Goal: Task Accomplishment & Management: Use online tool/utility

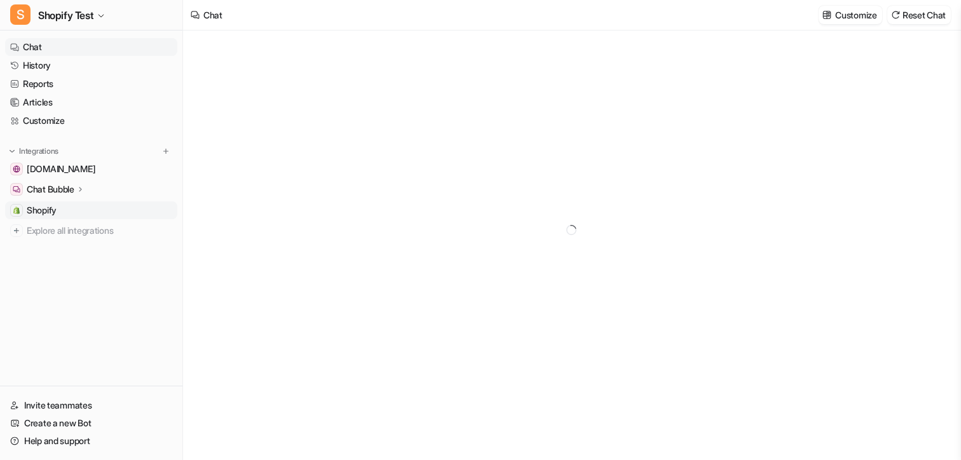
click at [55, 212] on span "Shopify" at bounding box center [42, 210] width 30 height 13
type textarea "**********"
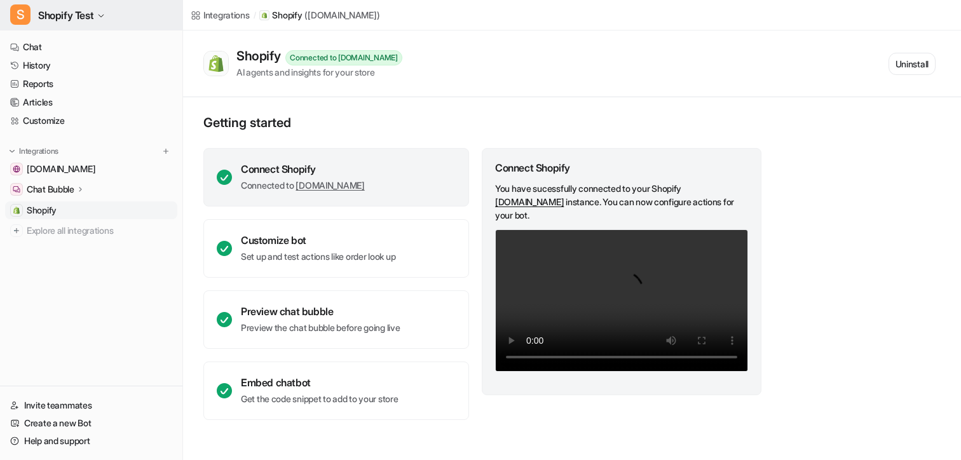
click at [84, 20] on span "Shopify Test" at bounding box center [65, 15] width 55 height 18
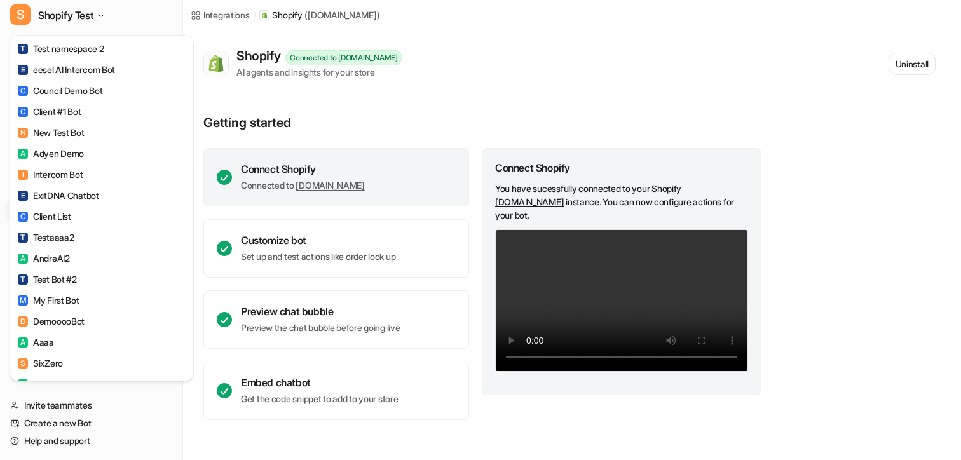
click at [268, 74] on div "S Shopify Test T Test namespace 2 E eesel AI Intercom Bot C Council Demo Bot C …" at bounding box center [480, 230] width 961 height 460
click at [268, 74] on div "AI agents and insights for your store" at bounding box center [319, 71] width 166 height 13
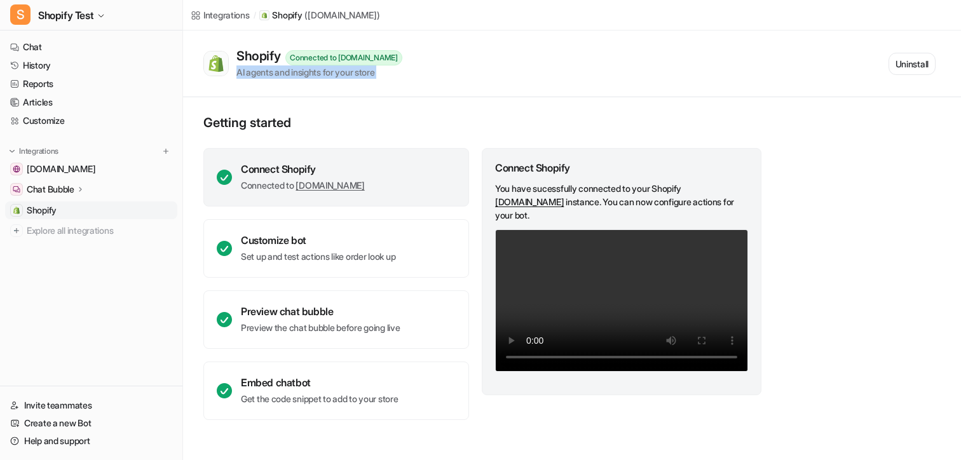
click at [268, 74] on div "AI agents and insights for your store" at bounding box center [319, 71] width 166 height 13
click at [92, 20] on span "Shopify Test" at bounding box center [65, 15] width 55 height 18
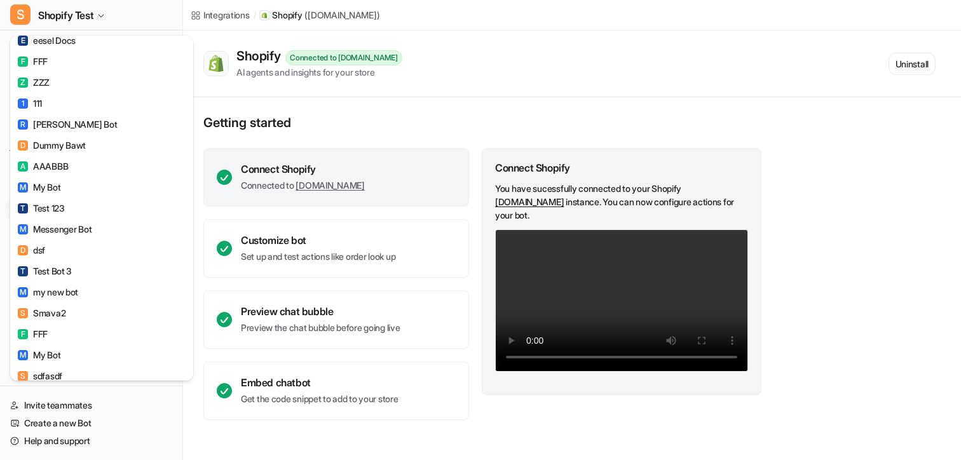
scroll to position [2107, 0]
click at [348, 79] on div "S Shopify Test T Test namespace 2 E eesel AI Intercom Bot C Council Demo Bot C …" at bounding box center [480, 230] width 961 height 460
click at [348, 79] on div "Shopify Connected to [DOMAIN_NAME] AI agents and insights for your store Uninst…" at bounding box center [572, 64] width 778 height 67
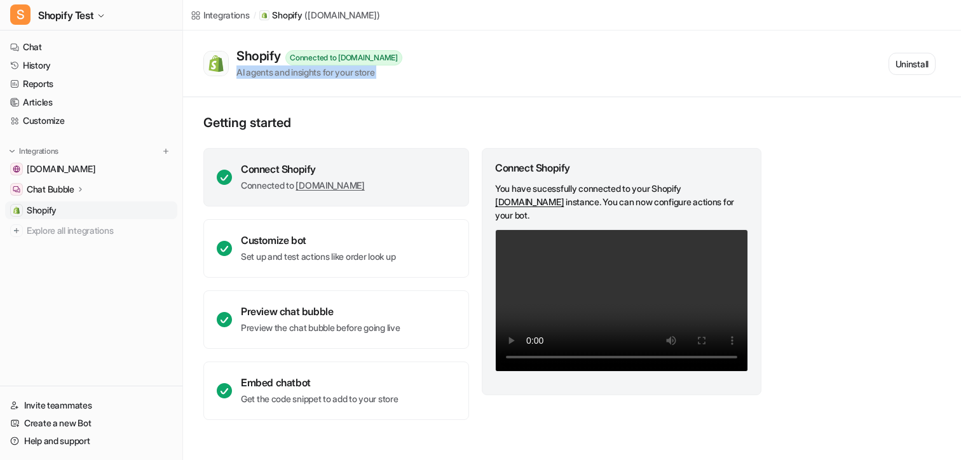
click at [348, 79] on div "Shopify Connected to [DOMAIN_NAME] AI agents and insights for your store Uninst…" at bounding box center [572, 64] width 778 height 67
click at [341, 73] on div "AI agents and insights for your store" at bounding box center [319, 71] width 166 height 13
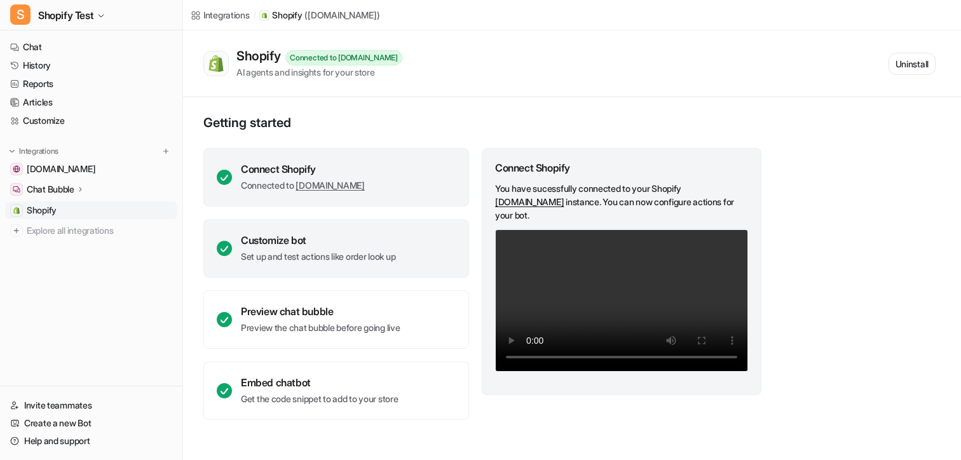
click at [337, 246] on div "Customize bot" at bounding box center [318, 240] width 154 height 13
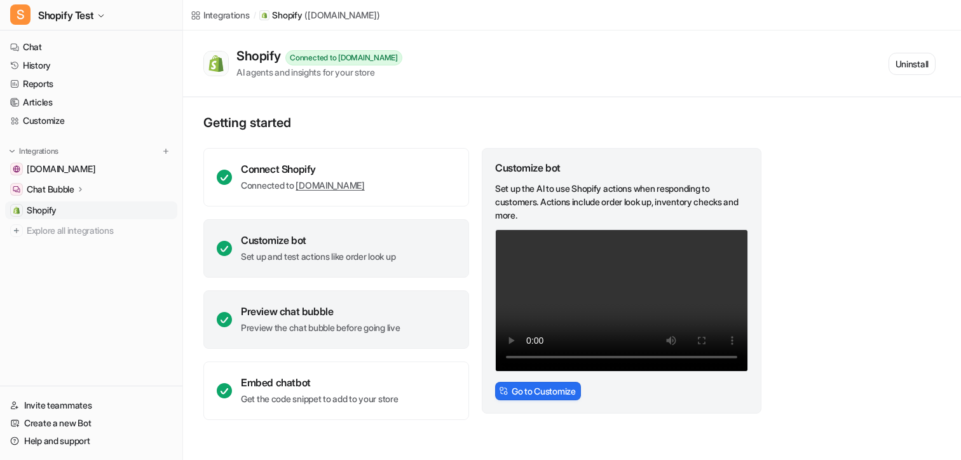
click at [325, 304] on div "Preview chat bubble Preview the chat bubble before going live" at bounding box center [336, 319] width 266 height 58
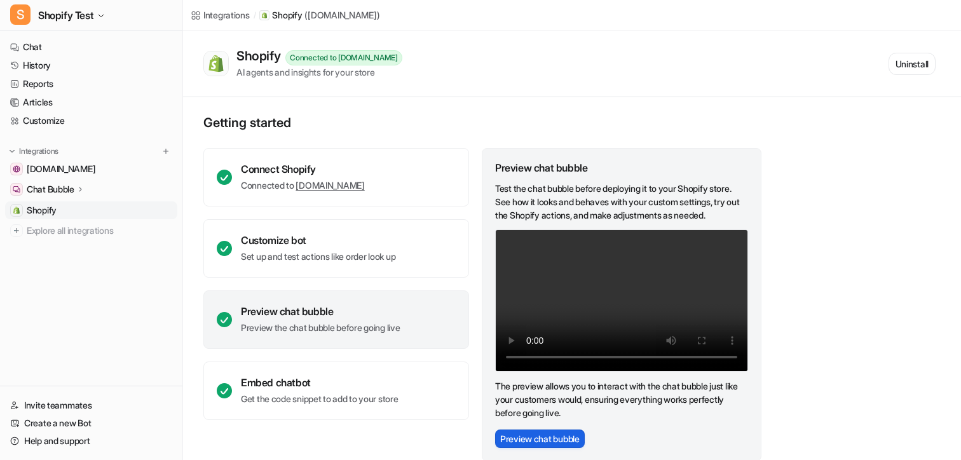
click at [529, 443] on button "Preview chat bubble" at bounding box center [540, 439] width 90 height 18
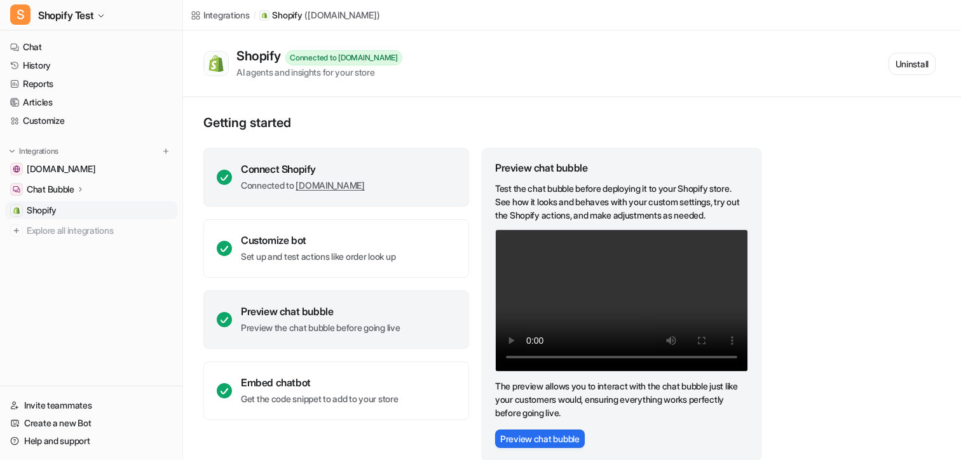
click at [365, 166] on div "Connect Shopify" at bounding box center [303, 169] width 124 height 13
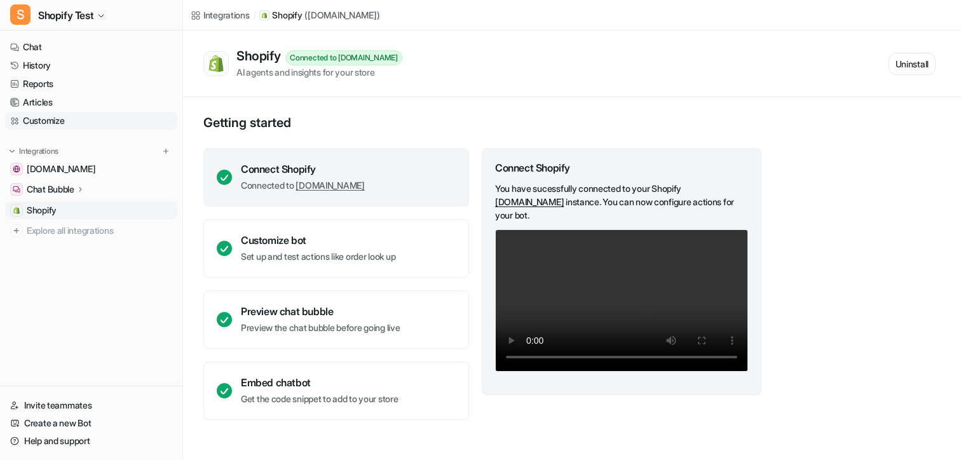
click at [57, 120] on link "Customize" at bounding box center [91, 121] width 172 height 18
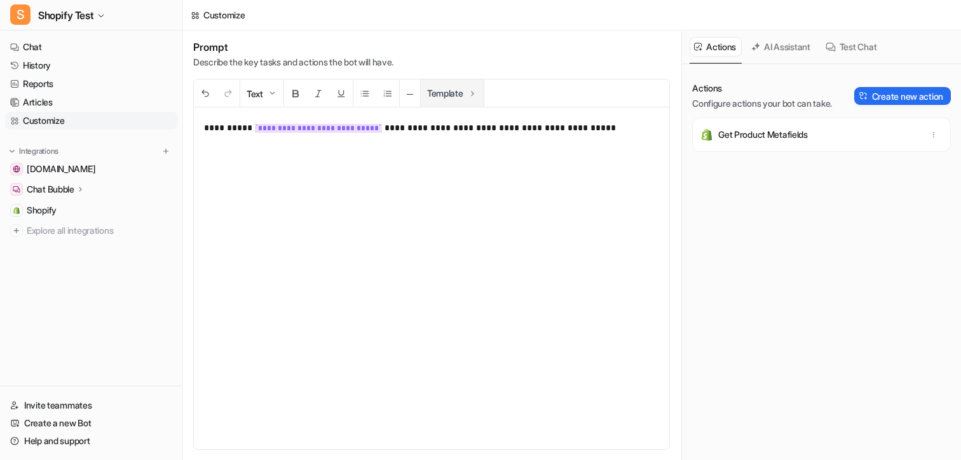
click at [467, 95] on button "Template" at bounding box center [452, 92] width 63 height 27
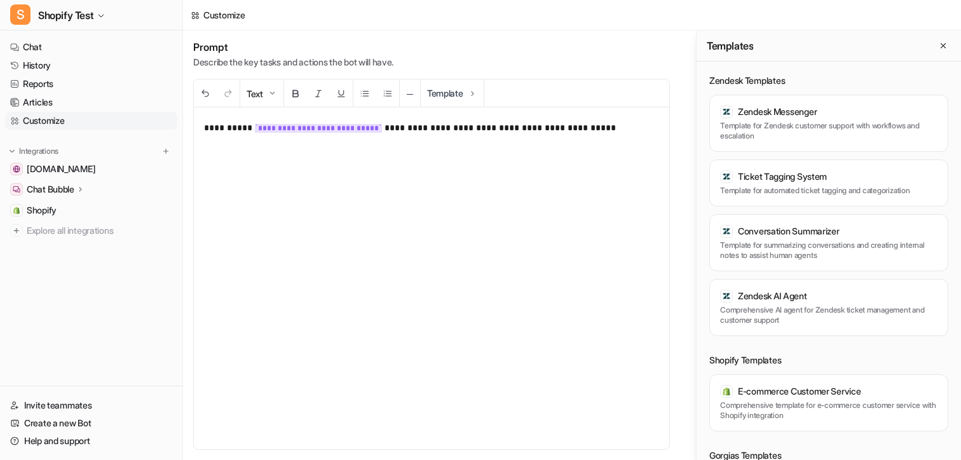
scroll to position [24, 0]
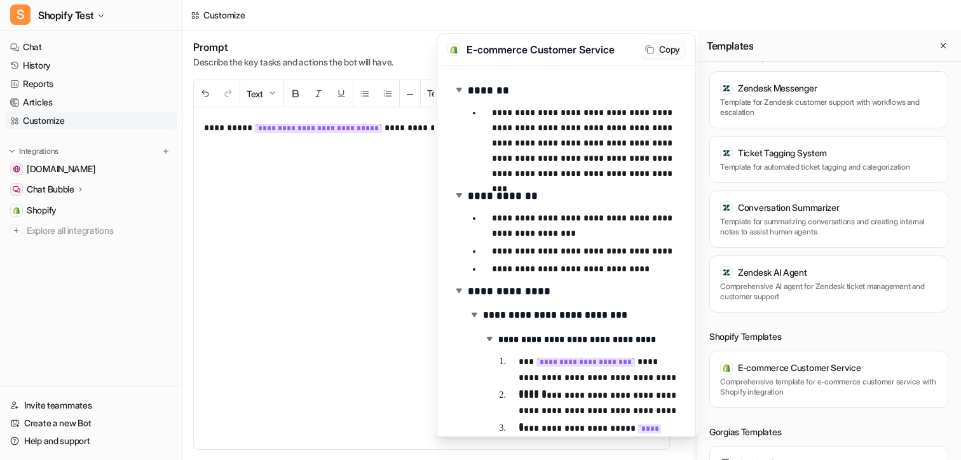
click at [665, 48] on button "Copy" at bounding box center [663, 49] width 44 height 18
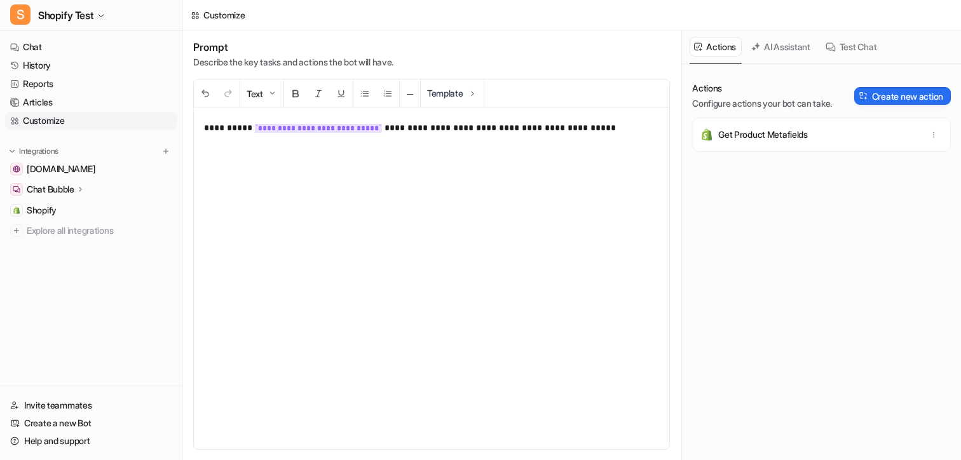
click at [358, 198] on div "**********" at bounding box center [572, 246] width 778 height 430
click at [430, 137] on p "**********" at bounding box center [431, 278] width 455 height 317
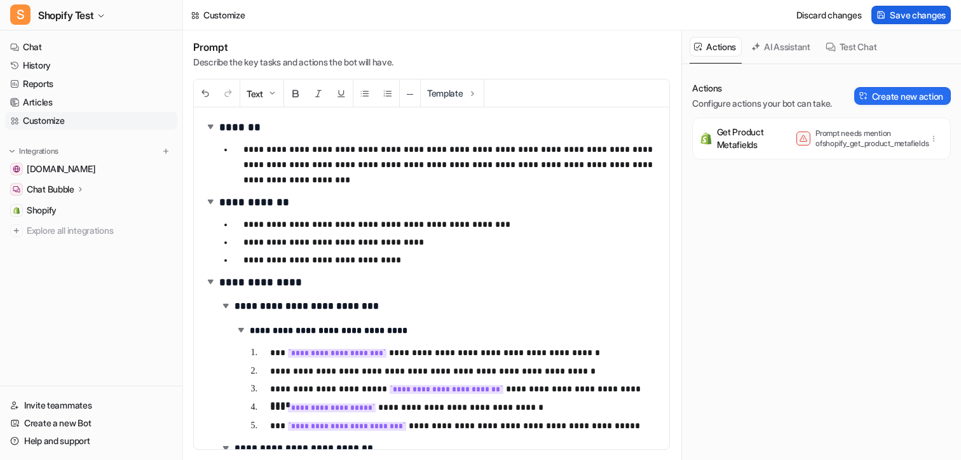
click at [902, 15] on span "Save changes" at bounding box center [918, 14] width 56 height 13
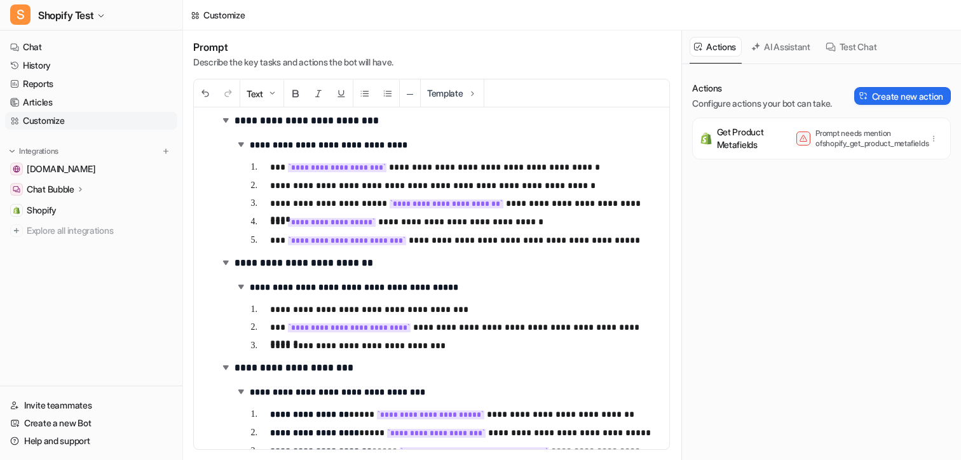
scroll to position [160, 0]
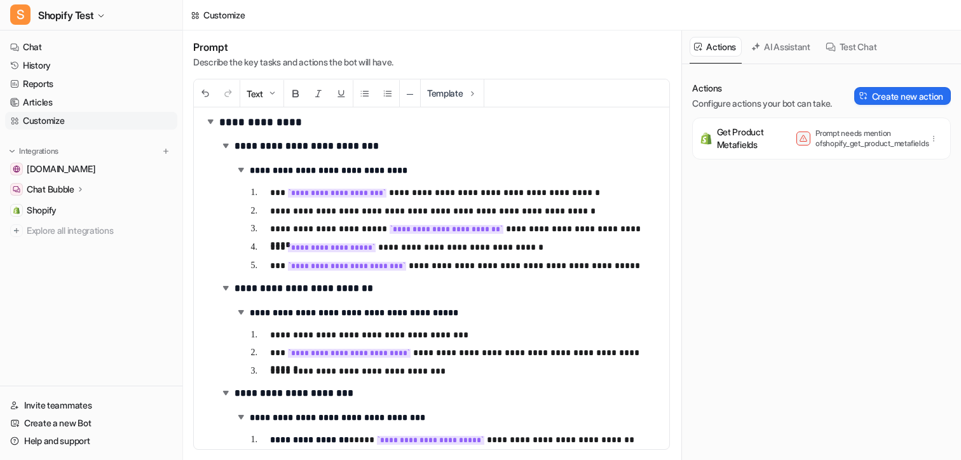
click at [344, 193] on code "**********" at bounding box center [337, 193] width 99 height 9
click at [892, 95] on button "Create new action" at bounding box center [902, 96] width 97 height 18
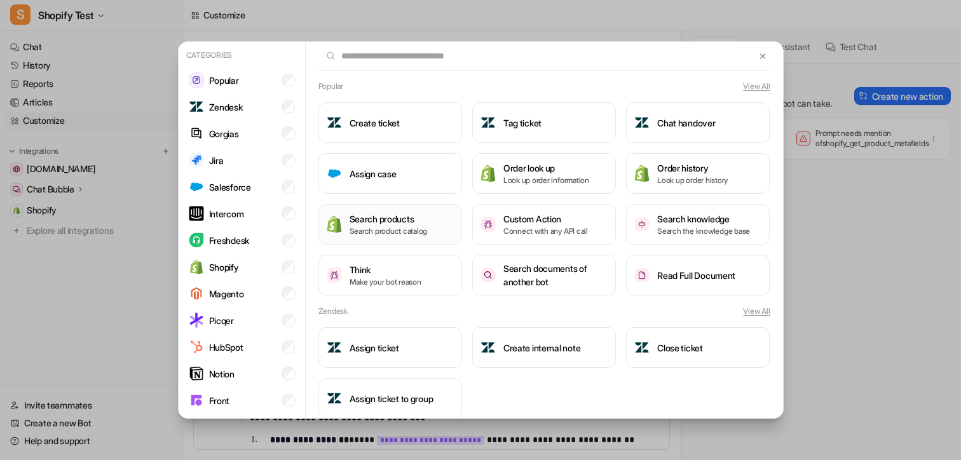
click at [396, 223] on h3 "Search products" at bounding box center [389, 218] width 78 height 13
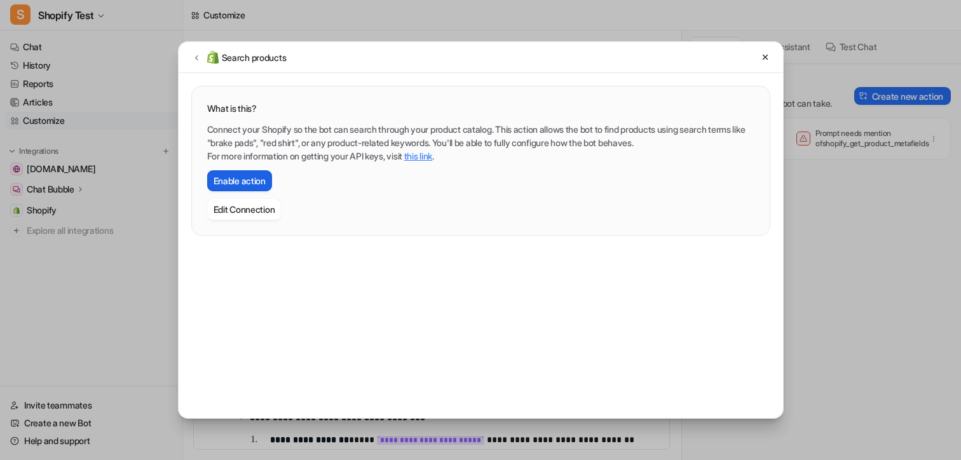
click at [254, 184] on button "Enable action" at bounding box center [239, 180] width 65 height 21
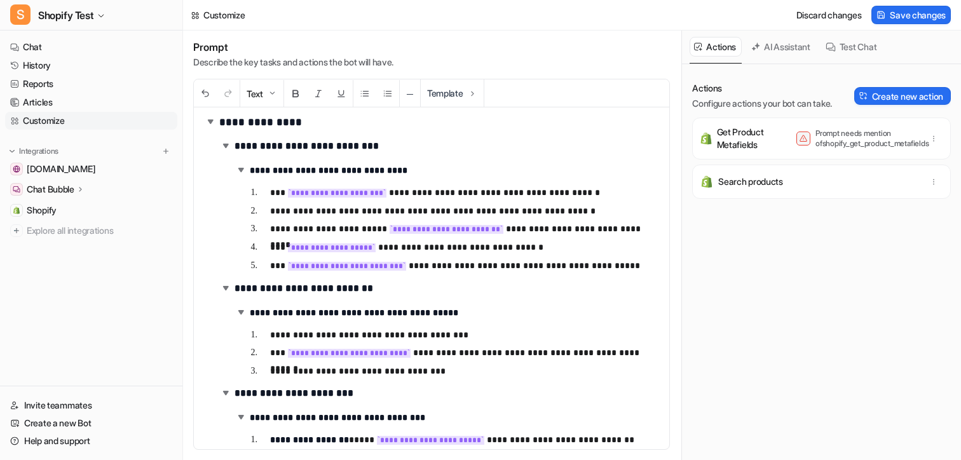
click at [766, 180] on p "Search products" at bounding box center [750, 181] width 65 height 13
click at [741, 180] on p "Search products" at bounding box center [750, 181] width 65 height 13
click at [890, 15] on span "Save changes" at bounding box center [918, 14] width 56 height 13
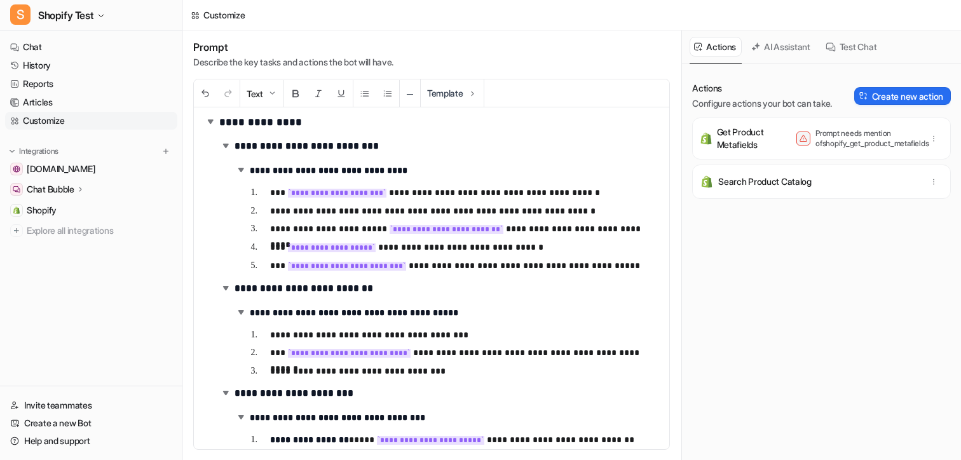
click at [489, 240] on p "**********" at bounding box center [464, 248] width 389 height 16
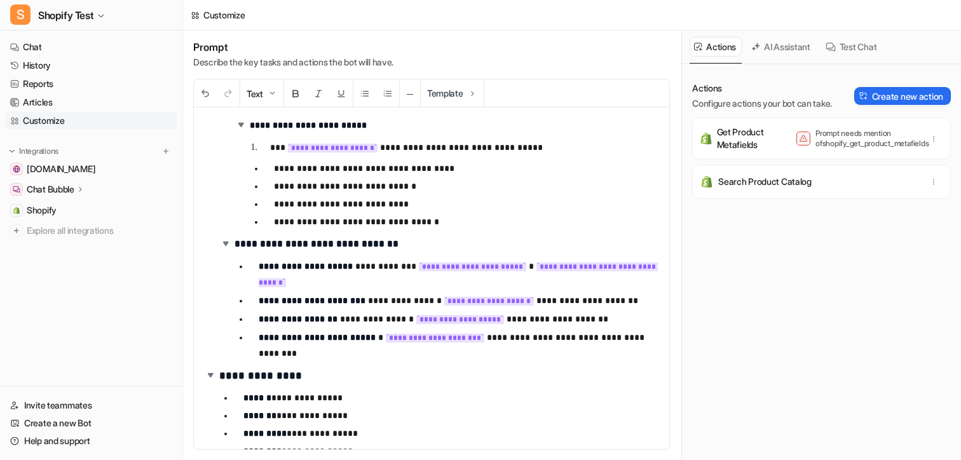
scroll to position [793, 0]
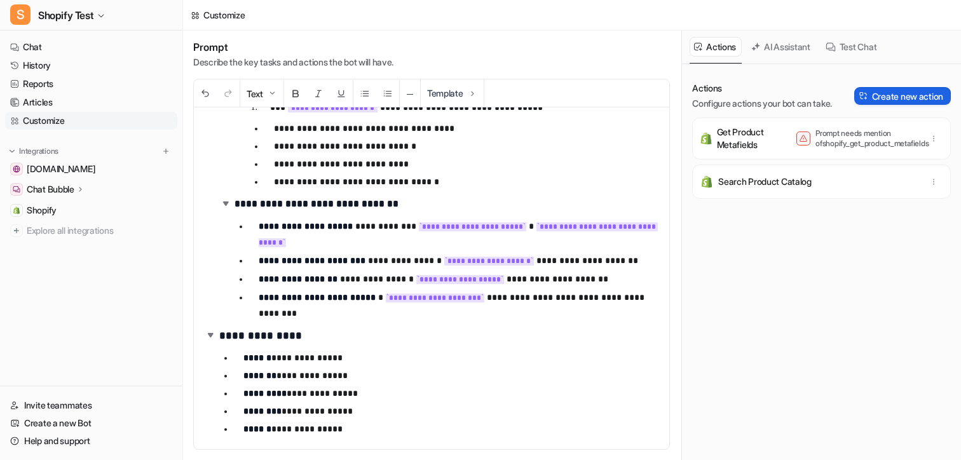
click at [869, 94] on button "Create new action" at bounding box center [902, 96] width 97 height 18
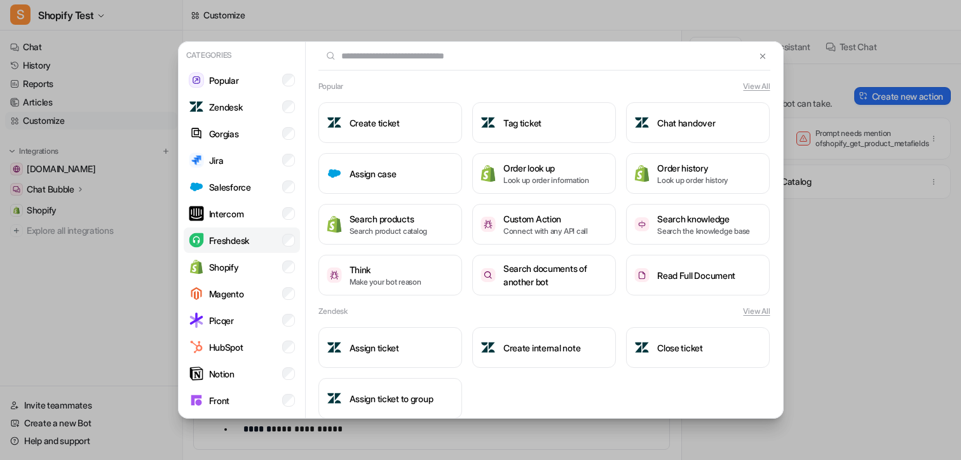
scroll to position [52, 0]
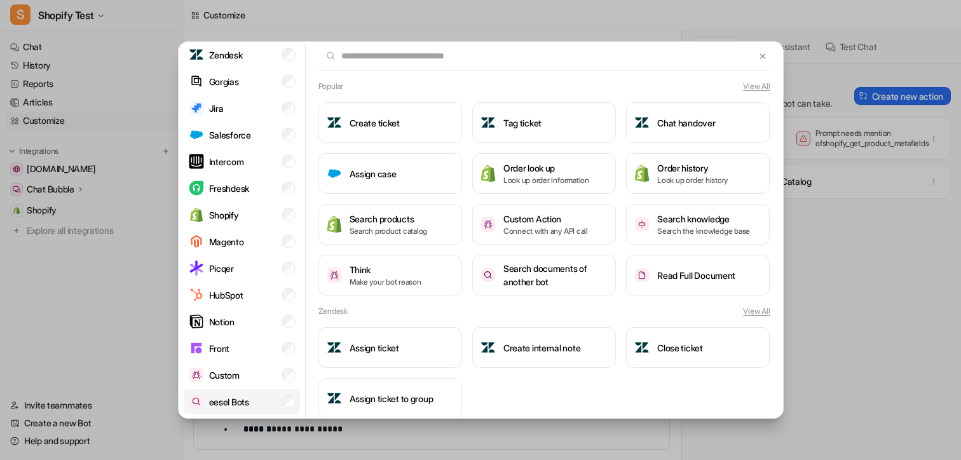
click at [226, 409] on div "eesel Bots" at bounding box center [219, 401] width 60 height 15
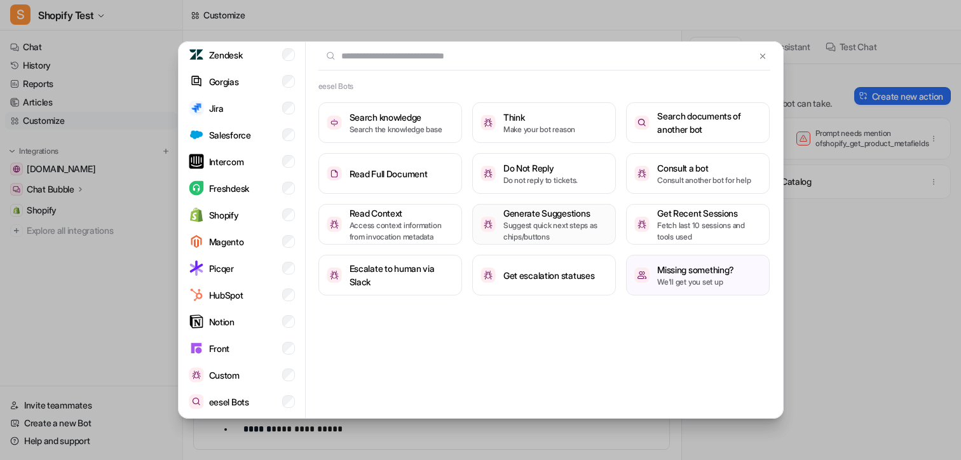
click at [489, 233] on button "Generate Suggestions Suggest quick next steps as chips/buttons" at bounding box center [544, 224] width 144 height 41
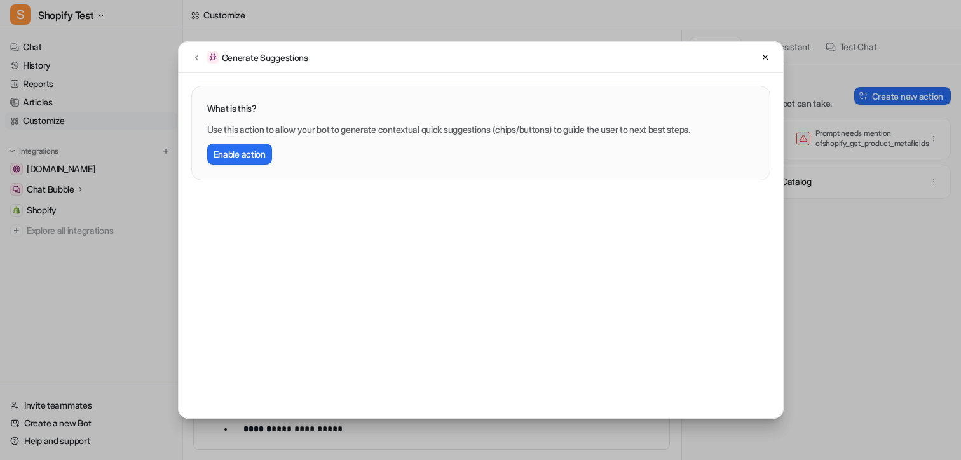
click at [201, 158] on div "What is this? Use this action to allow your bot to generate contextual quick su…" at bounding box center [481, 132] width 578 height 93
click at [222, 158] on button "Enable action" at bounding box center [239, 154] width 65 height 21
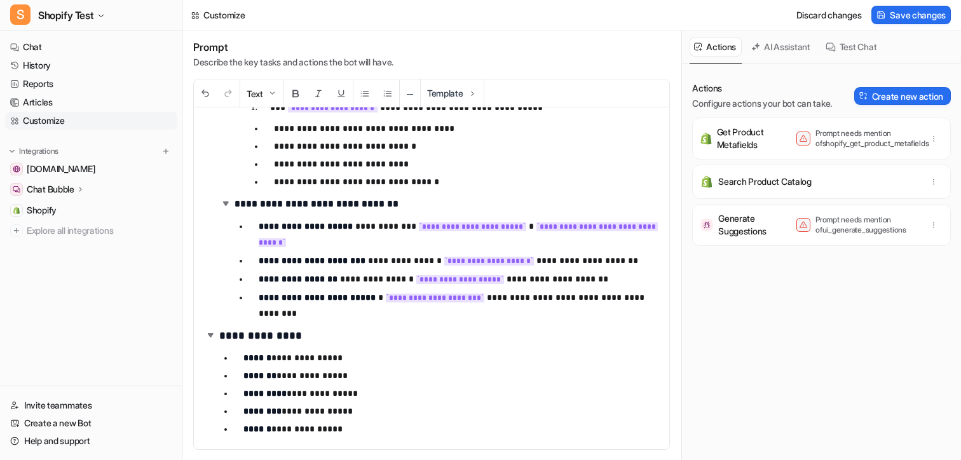
click at [727, 142] on p "Get Product Metafields" at bounding box center [741, 138] width 49 height 25
click at [727, 210] on div "Generate Suggestions Prompt needs mention of ui_generate_suggestions" at bounding box center [821, 225] width 247 height 31
click at [882, 102] on button "Create new action" at bounding box center [902, 96] width 97 height 18
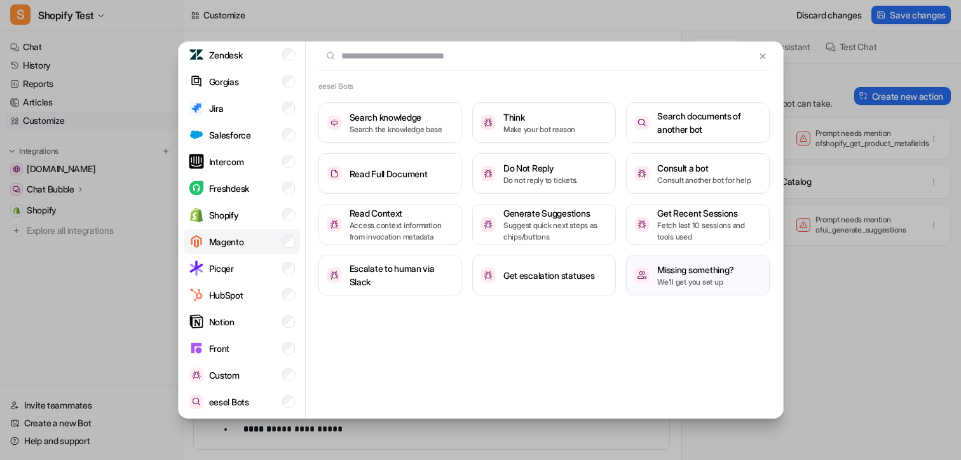
scroll to position [48, 0]
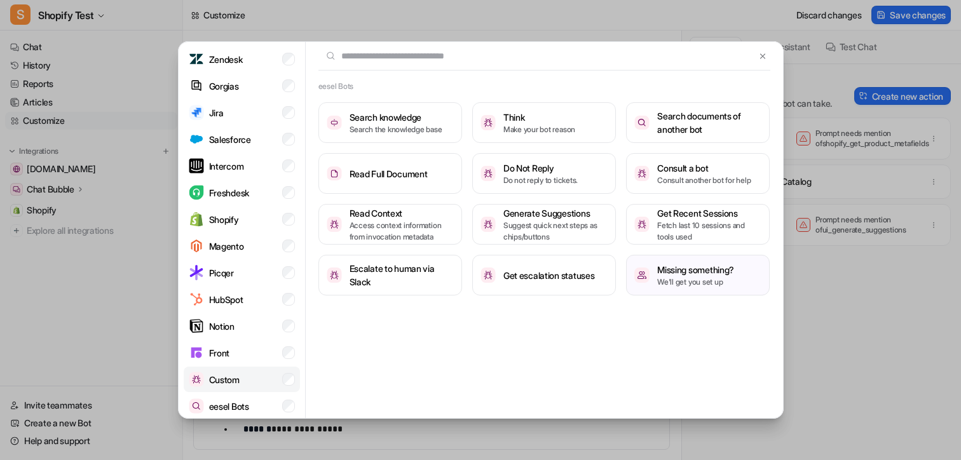
click at [239, 388] on li "Custom" at bounding box center [242, 379] width 116 height 25
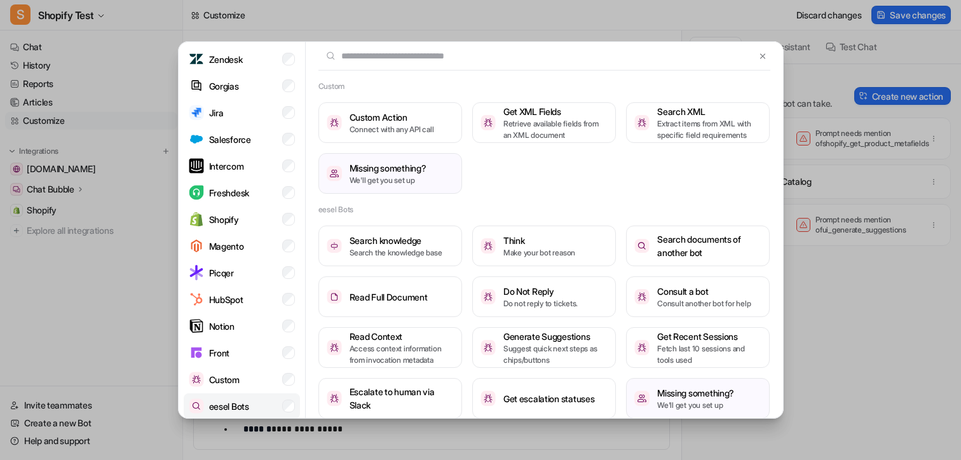
click at [238, 400] on p "eesel Bots" at bounding box center [229, 406] width 40 height 13
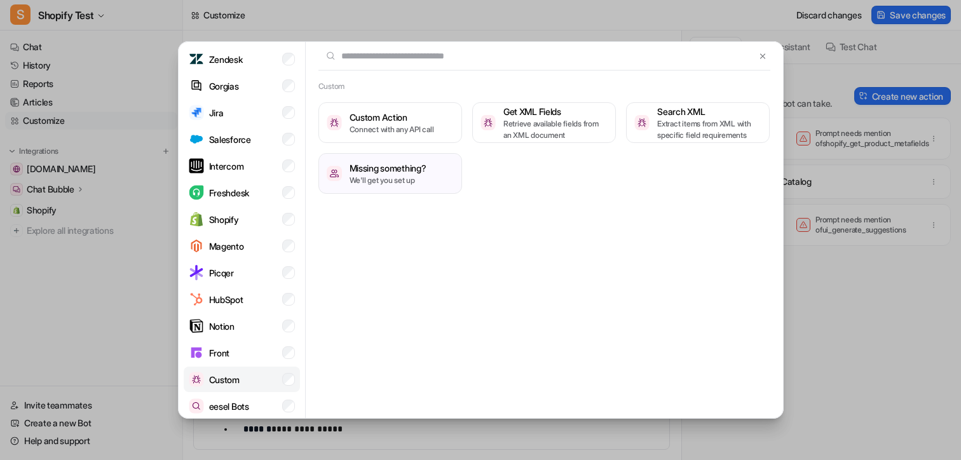
click at [238, 386] on div "Custom" at bounding box center [214, 379] width 51 height 15
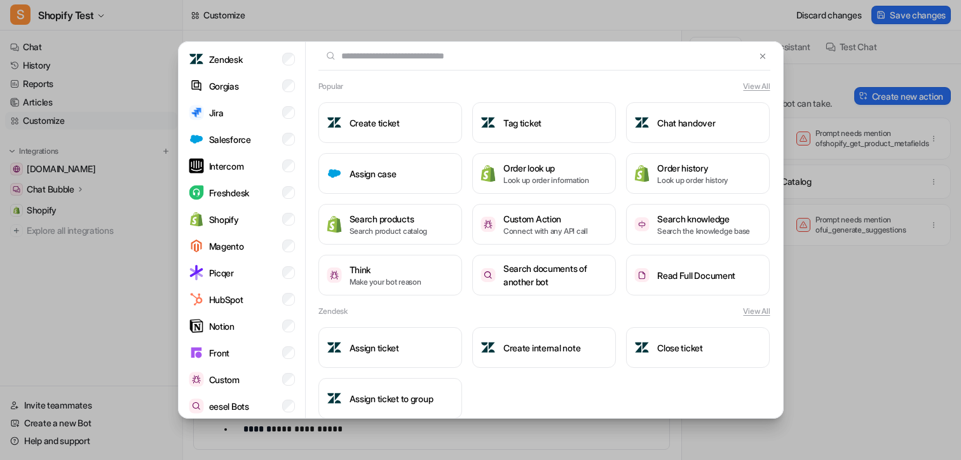
click at [394, 62] on input "text" at bounding box center [536, 56] width 437 height 28
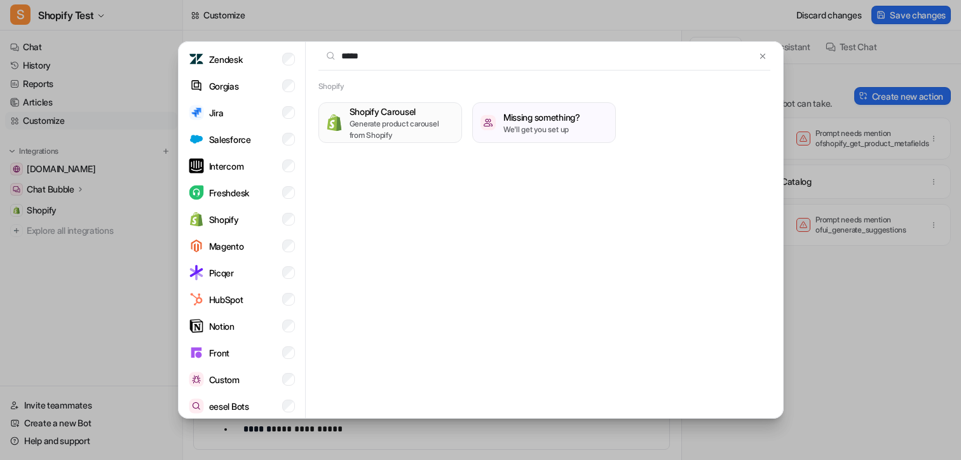
type input "*****"
click at [385, 116] on h3 "Shopify Carousel" at bounding box center [402, 111] width 104 height 13
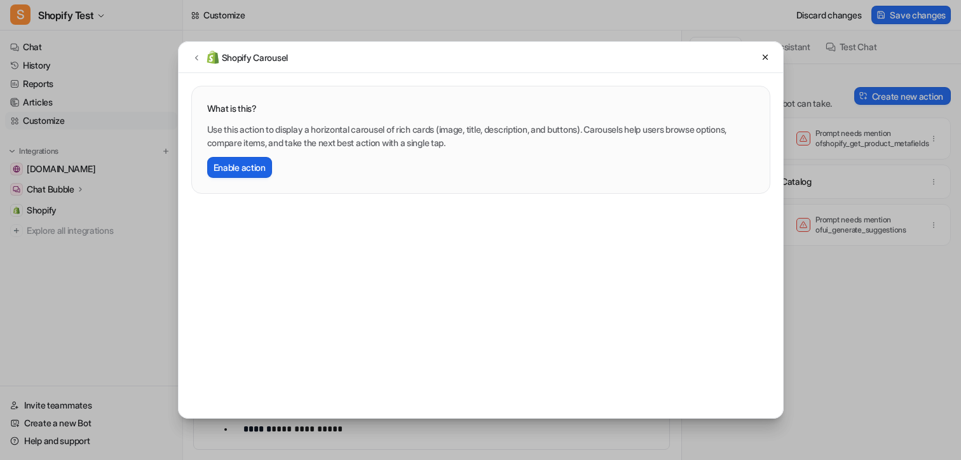
click at [243, 172] on button "Enable action" at bounding box center [239, 167] width 65 height 21
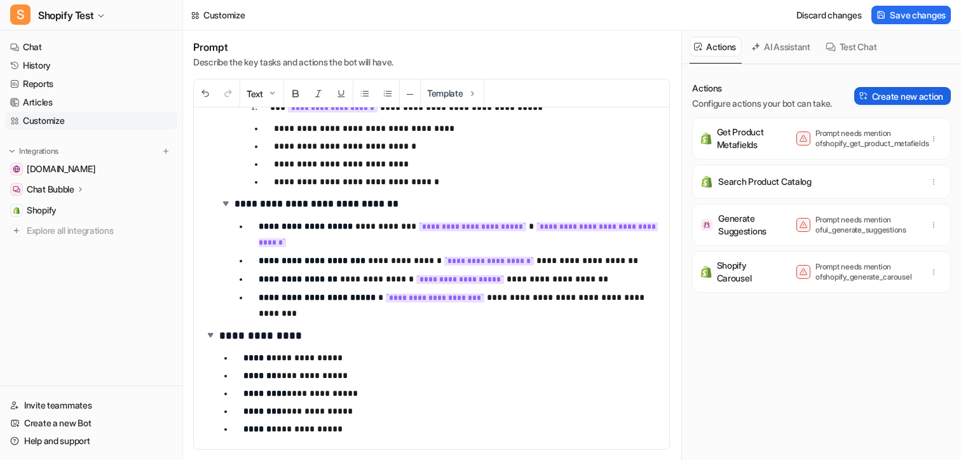
click at [913, 92] on button "Create new action" at bounding box center [902, 96] width 97 height 18
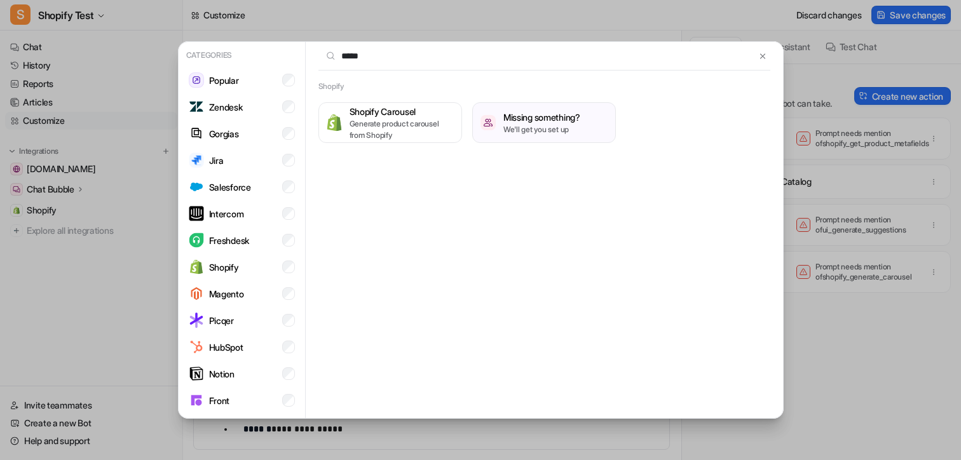
click at [367, 59] on input "*****" at bounding box center [536, 56] width 437 height 28
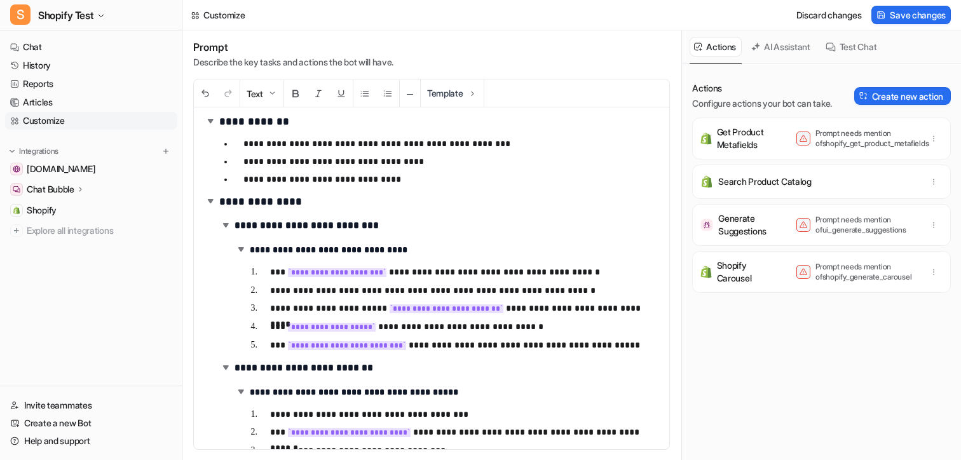
scroll to position [84, 0]
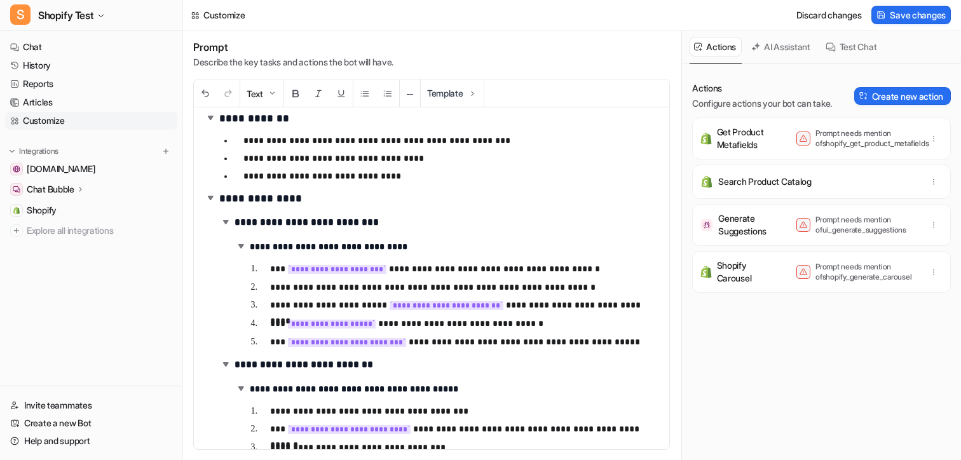
click at [618, 343] on p "**********" at bounding box center [464, 342] width 389 height 16
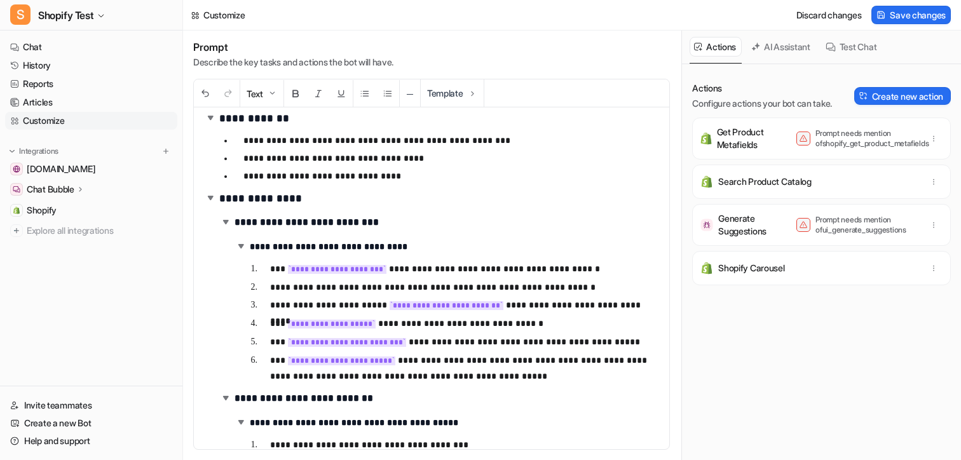
click at [409, 174] on p "**********" at bounding box center [451, 175] width 416 height 15
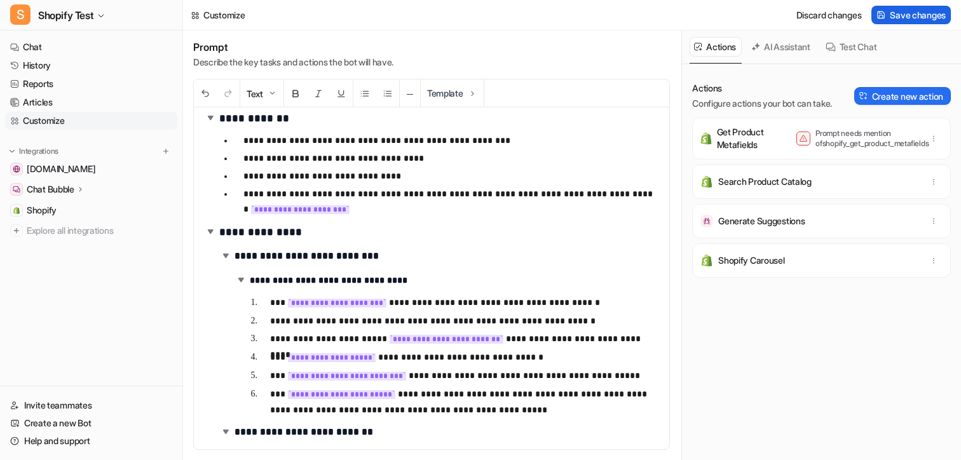
click at [928, 17] on span "Save changes" at bounding box center [918, 14] width 56 height 13
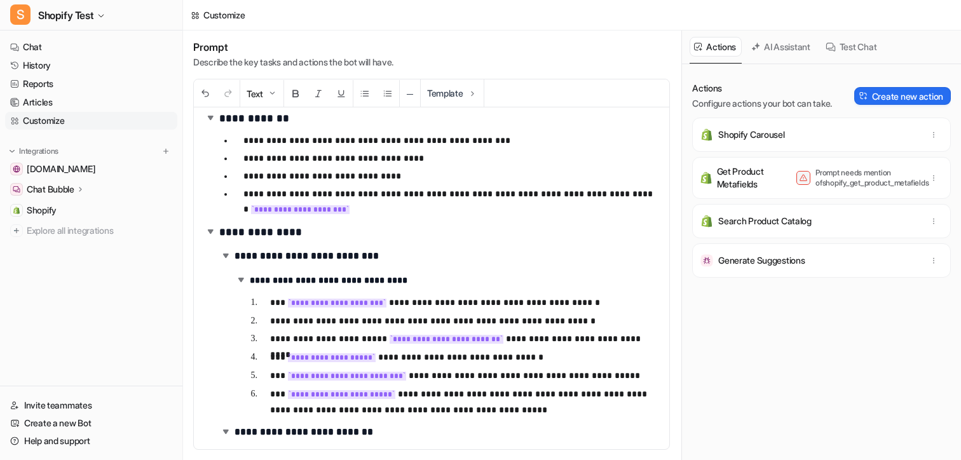
click at [73, 180] on ul "[DOMAIN_NAME] Chat Bubble Overview Configuration Code snippet Shopify Explore a…" at bounding box center [91, 199] width 172 height 79
click at [73, 189] on p "Chat Bubble" at bounding box center [51, 189] width 48 height 13
click at [66, 209] on p "Overview" at bounding box center [55, 207] width 38 height 13
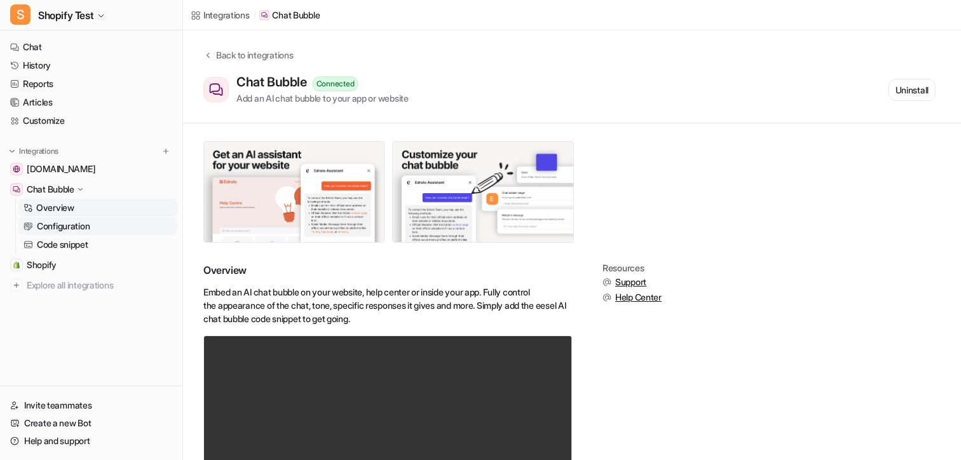
click at [76, 217] on link "Configuration" at bounding box center [97, 226] width 159 height 18
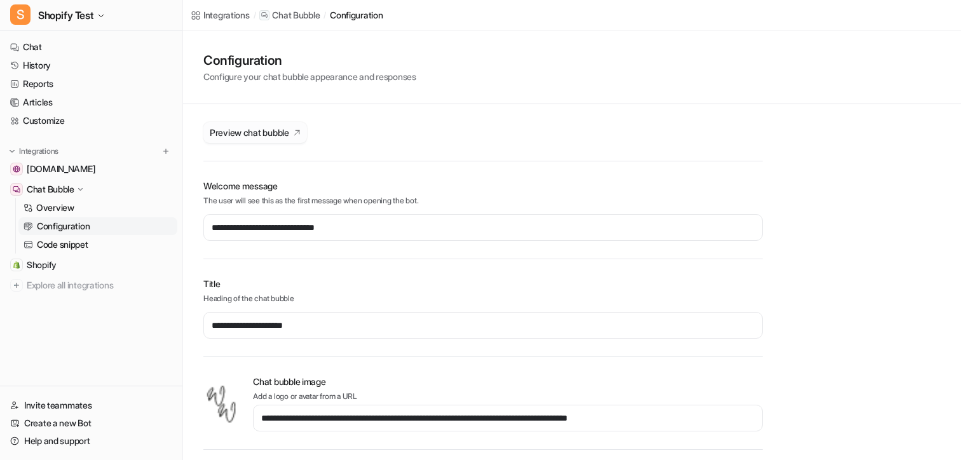
click at [264, 132] on span "Preview chat bubble" at bounding box center [249, 132] width 79 height 13
click at [55, 119] on link "Customize" at bounding box center [91, 121] width 172 height 18
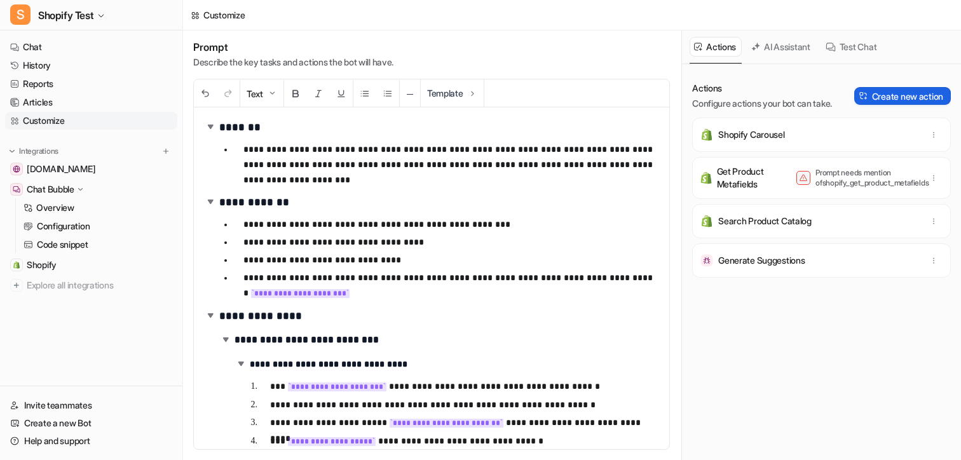
click at [876, 92] on button "Create new action" at bounding box center [902, 96] width 97 height 18
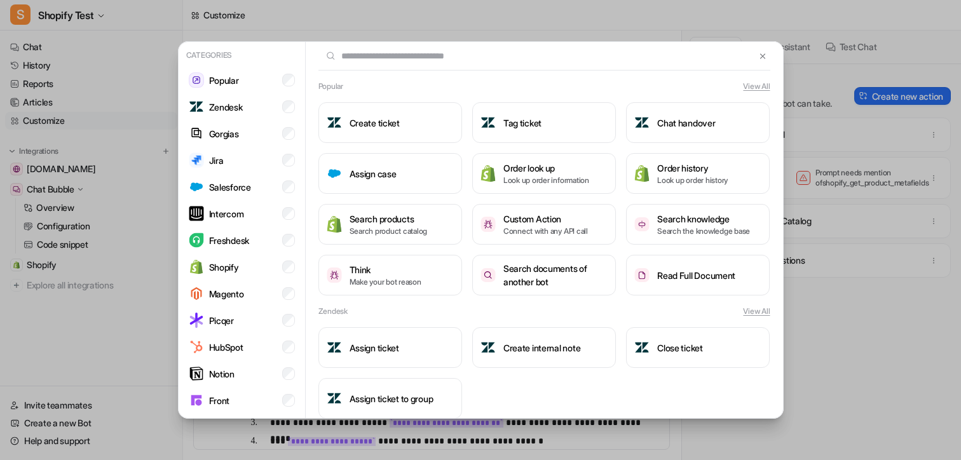
click at [387, 58] on input "text" at bounding box center [536, 56] width 437 height 28
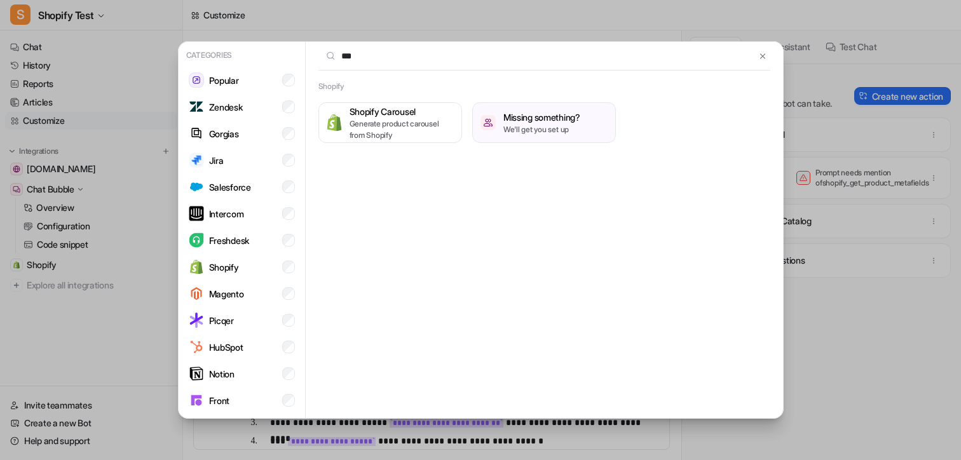
type input "***"
click at [380, 102] on div "Shopify Shopify Carousel Generate product carousel from Shopify Missing somethi…" at bounding box center [544, 112] width 477 height 62
click at [374, 118] on p "Generate product carousel from Shopify" at bounding box center [402, 129] width 104 height 23
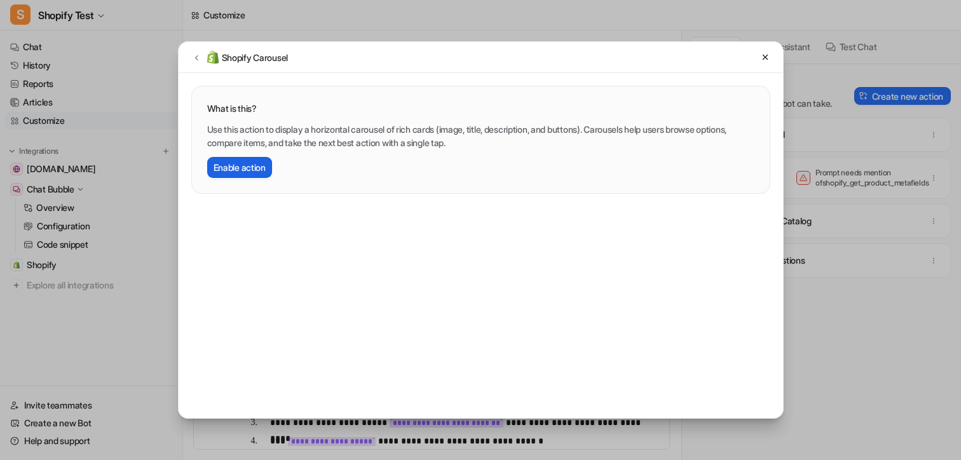
click at [258, 177] on button "Enable action" at bounding box center [239, 167] width 65 height 21
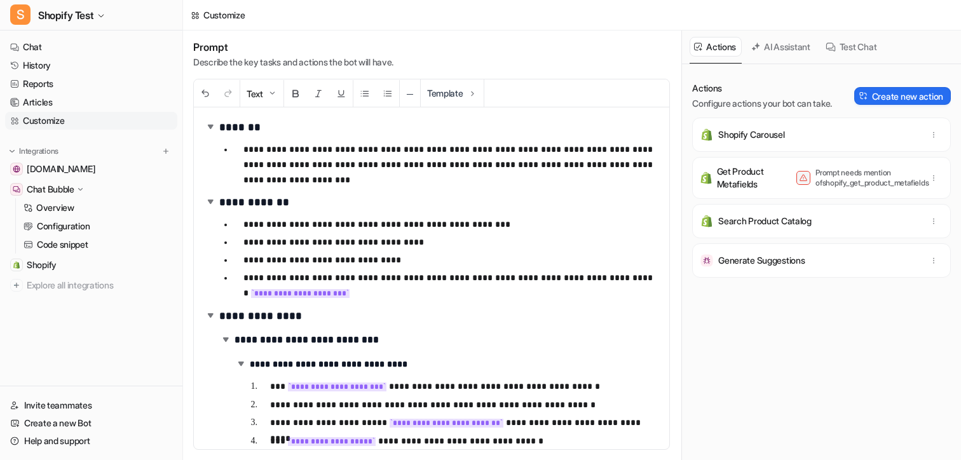
click at [761, 132] on p "Shopify Carousel" at bounding box center [751, 134] width 67 height 13
click at [721, 132] on p "Shopify Carousel" at bounding box center [751, 134] width 67 height 13
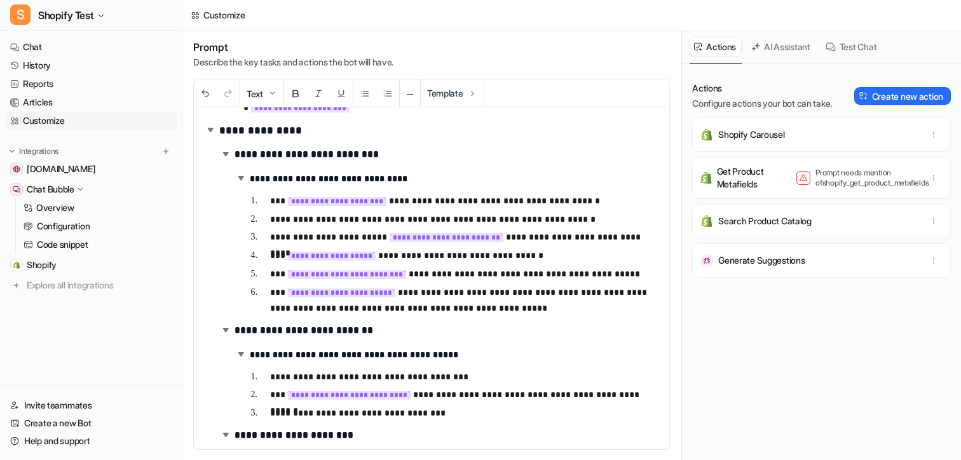
scroll to position [186, 0]
click at [277, 292] on p "**********" at bounding box center [464, 300] width 389 height 31
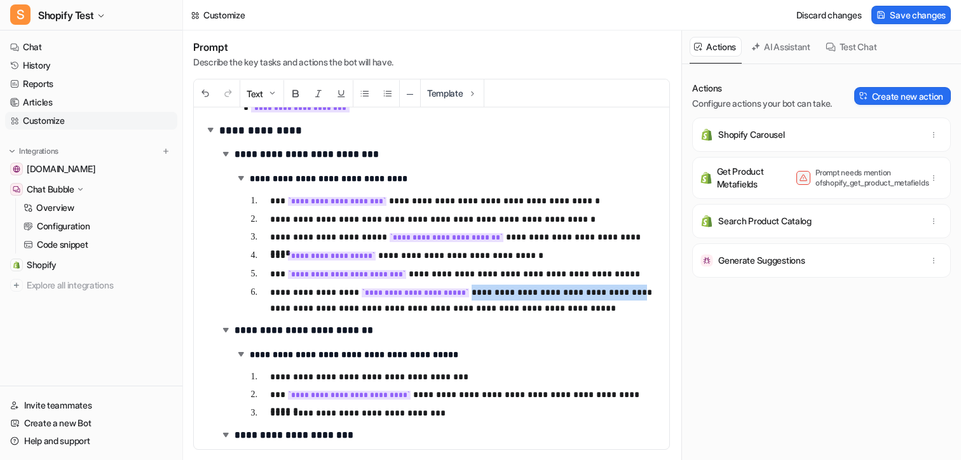
drag, startPoint x: 482, startPoint y: 293, endPoint x: 632, endPoint y: 290, distance: 150.7
click at [632, 290] on p "**********" at bounding box center [464, 300] width 389 height 31
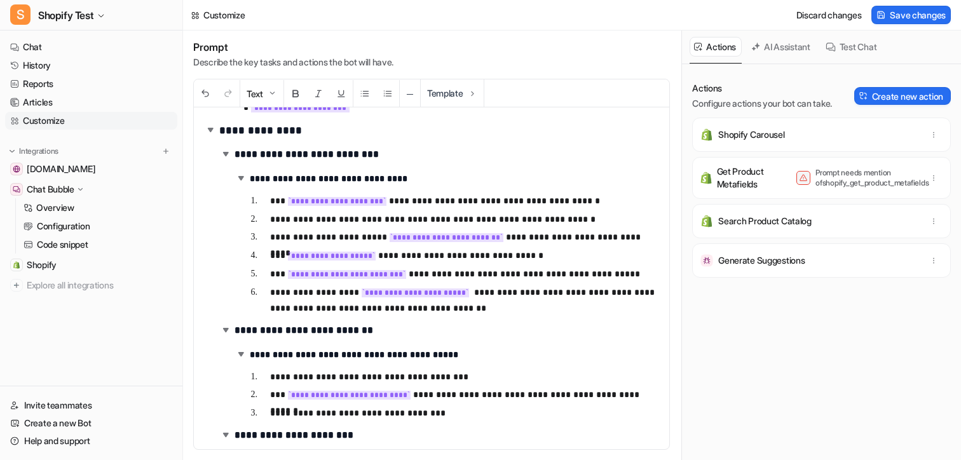
click at [540, 305] on p "**********" at bounding box center [464, 300] width 389 height 31
click at [938, 3] on div "Discard changes Save changes" at bounding box center [871, 15] width 170 height 29
click at [929, 12] on span "Save changes" at bounding box center [918, 14] width 56 height 13
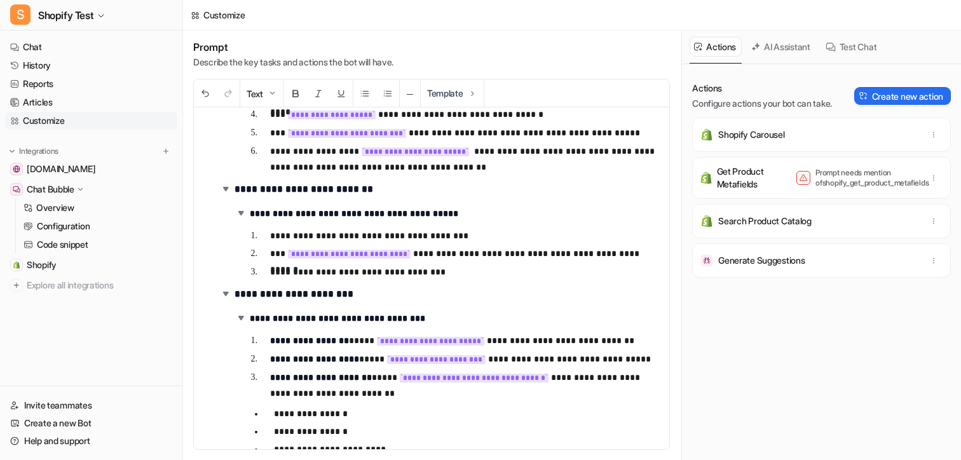
scroll to position [329, 0]
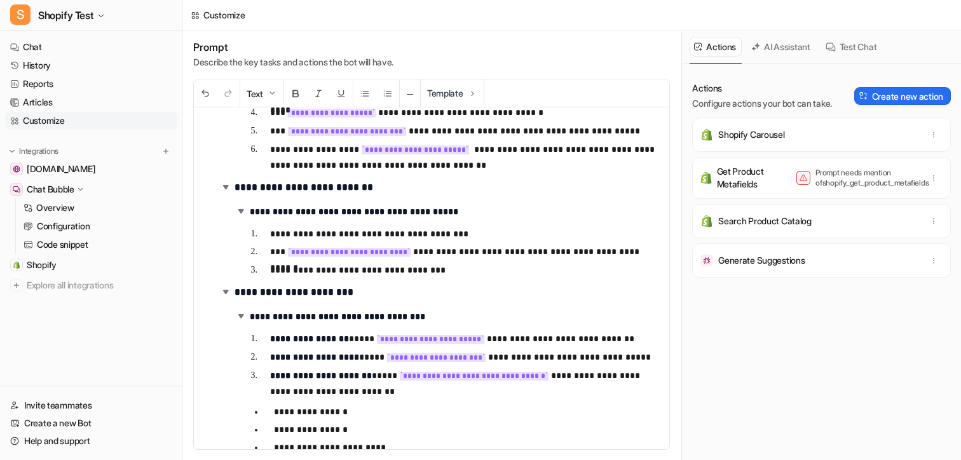
click at [740, 130] on p "Shopify Carousel" at bounding box center [751, 134] width 67 height 13
click at [765, 134] on p "Shopify Carousel" at bounding box center [751, 134] width 67 height 13
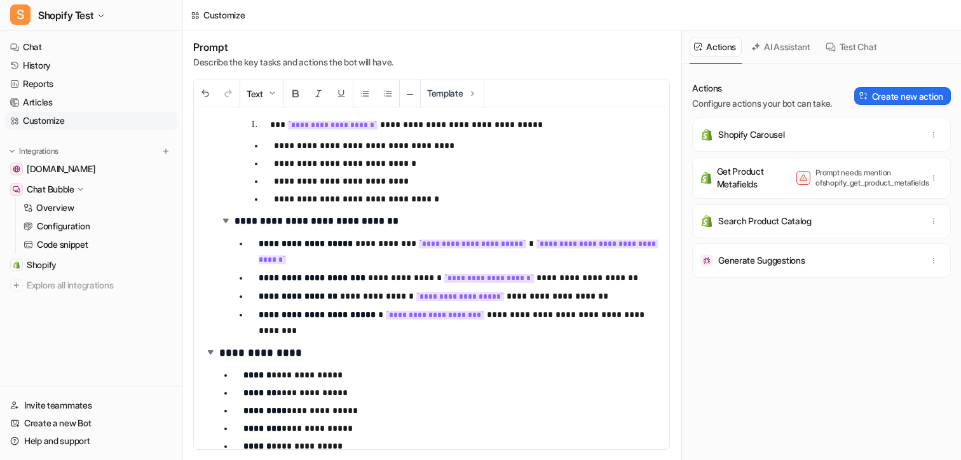
scroll to position [861, 0]
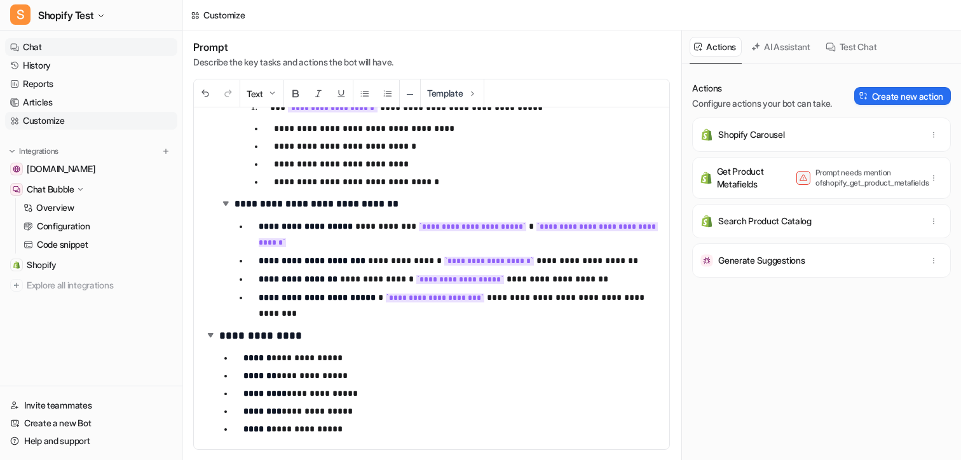
click at [50, 46] on link "Chat" at bounding box center [91, 47] width 172 height 18
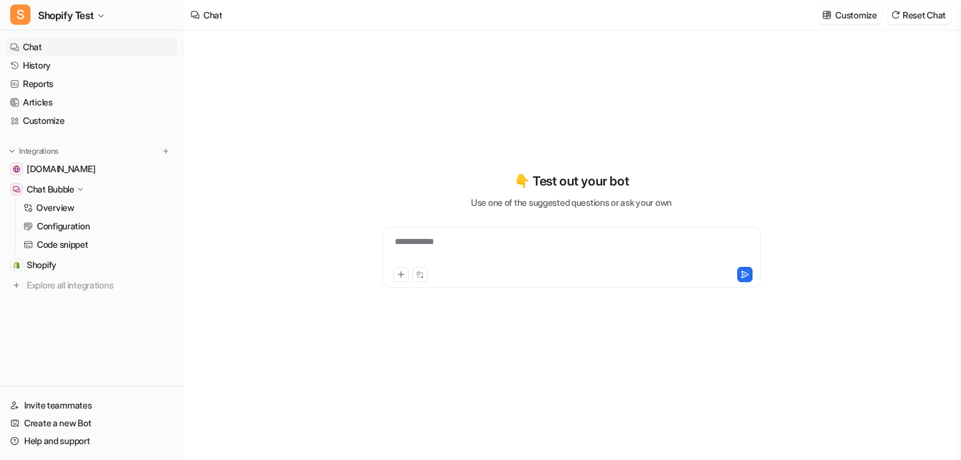
type textarea "**********"
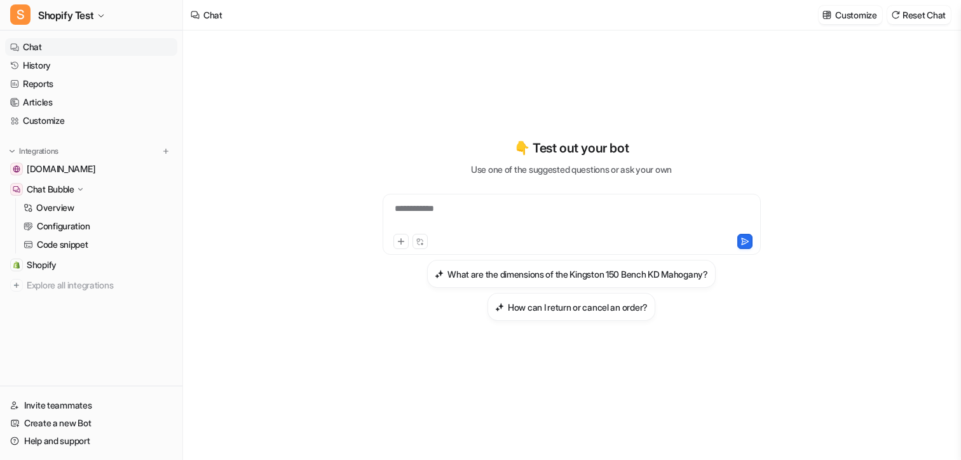
click at [505, 228] on div "**********" at bounding box center [572, 216] width 372 height 29
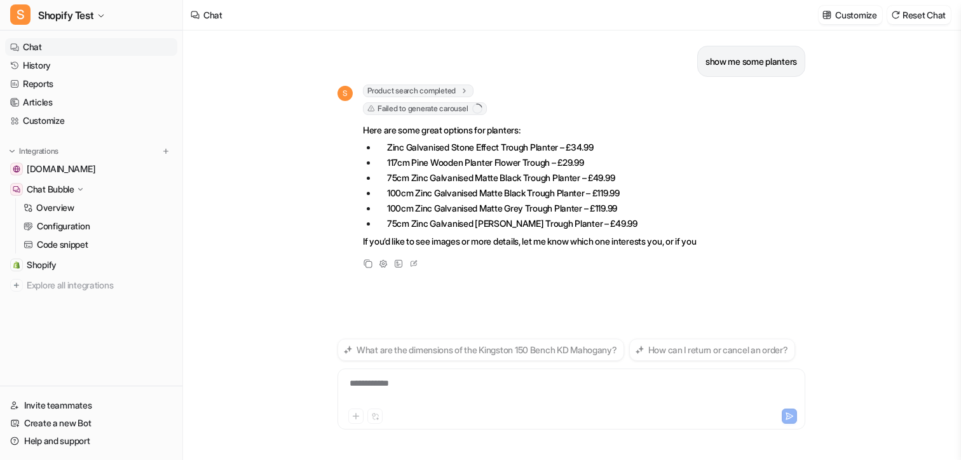
click at [456, 111] on span "Failed to generate carousel" at bounding box center [425, 108] width 124 height 13
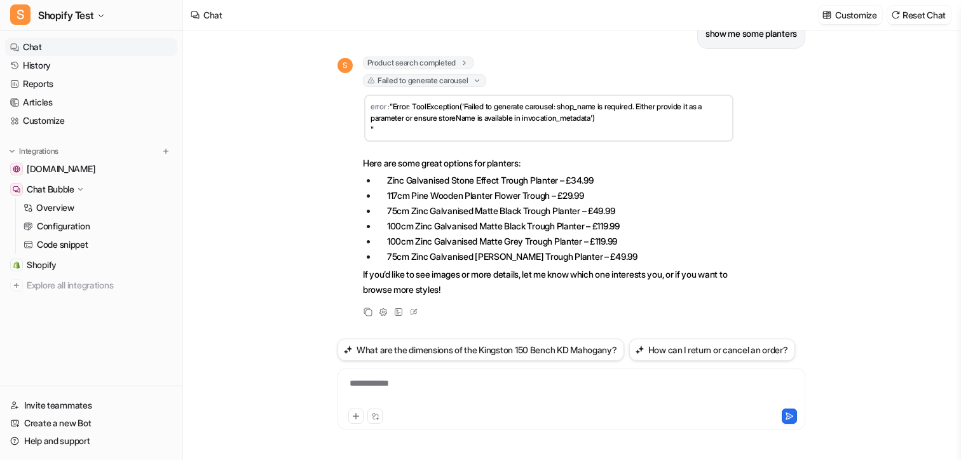
click at [442, 74] on span "Failed to generate carousel" at bounding box center [424, 80] width 123 height 13
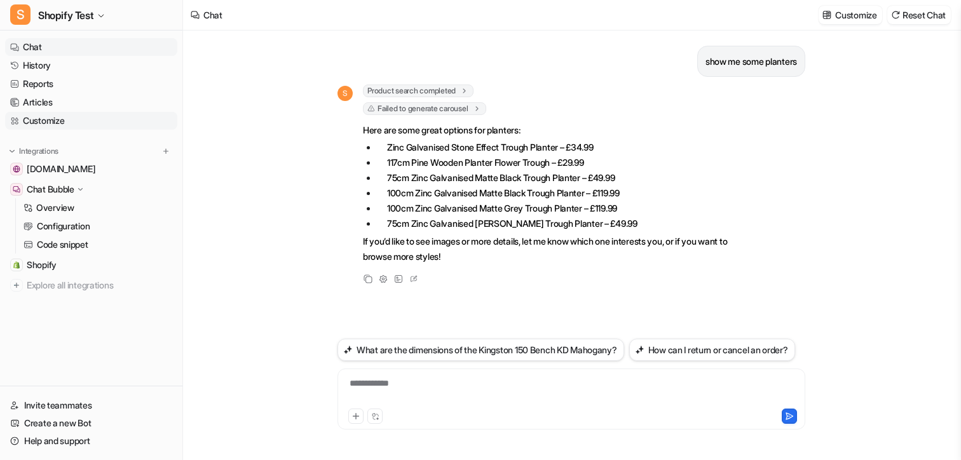
click at [51, 121] on link "Customize" at bounding box center [91, 121] width 172 height 18
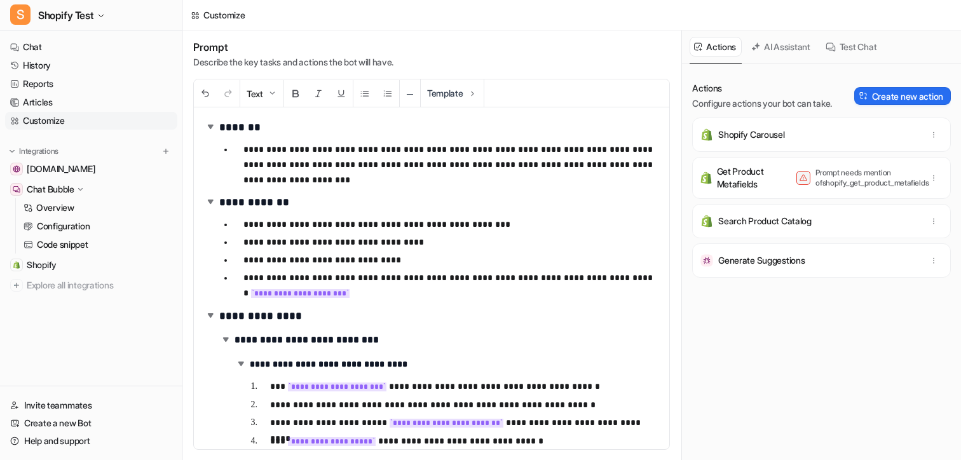
click at [371, 180] on p "**********" at bounding box center [451, 165] width 416 height 46
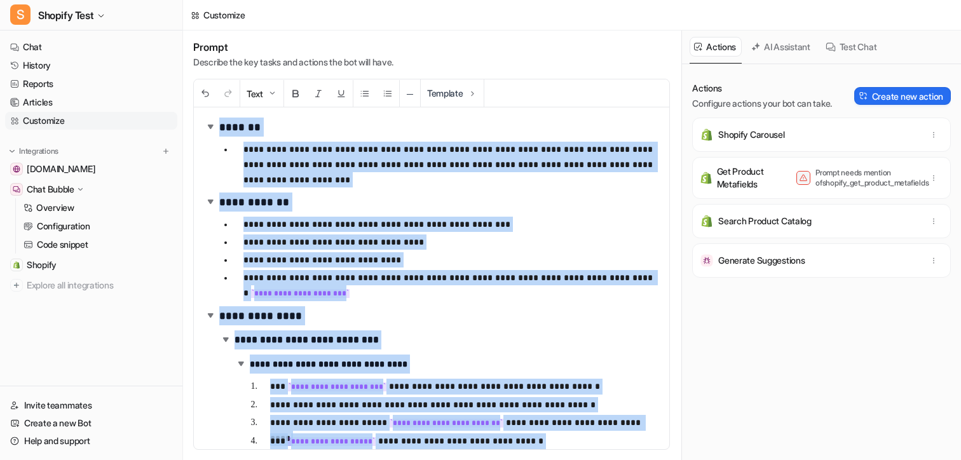
copy div "**********"
